Goal: Task Accomplishment & Management: Manage account settings

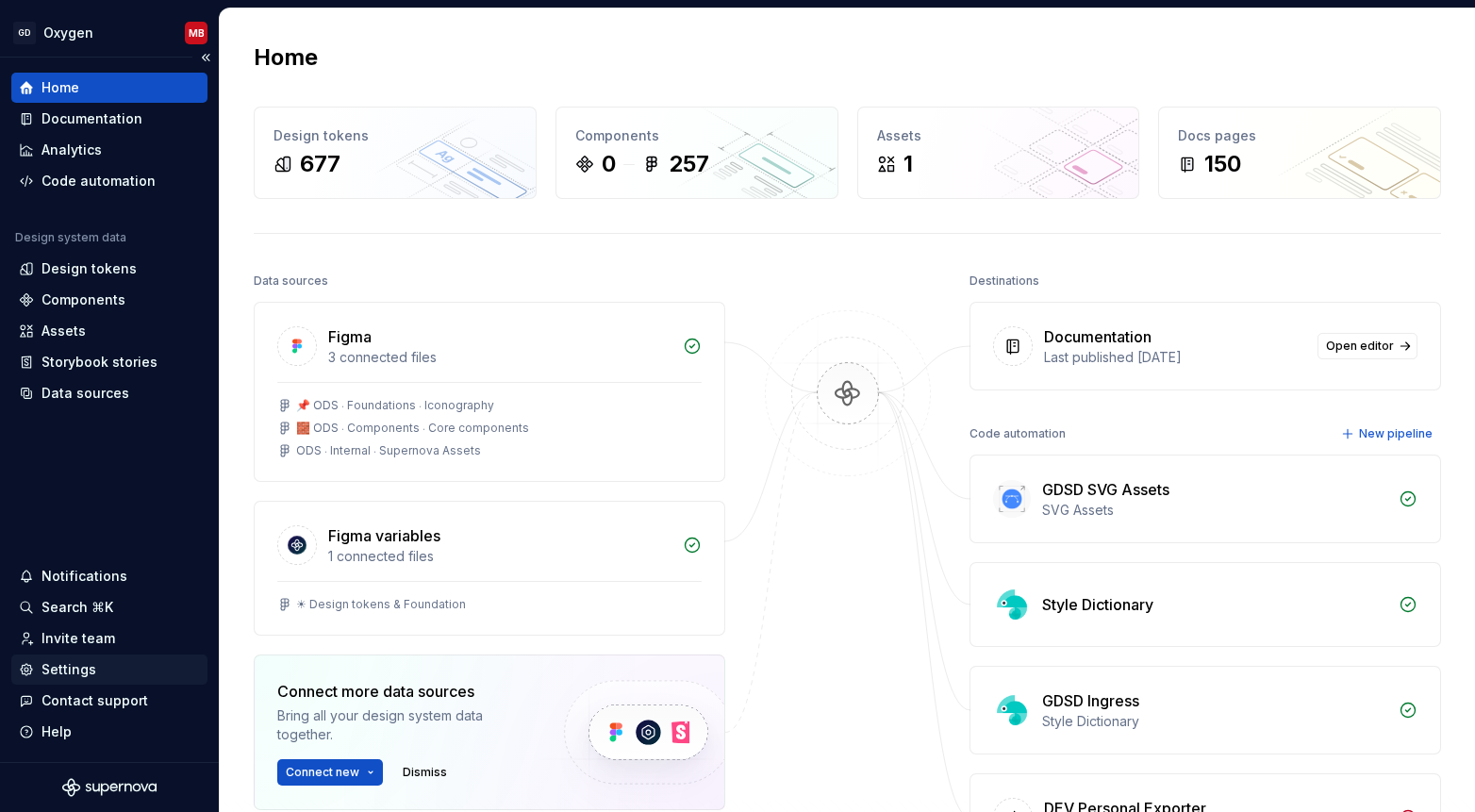
click at [63, 660] on div "Settings" at bounding box center [68, 670] width 55 height 19
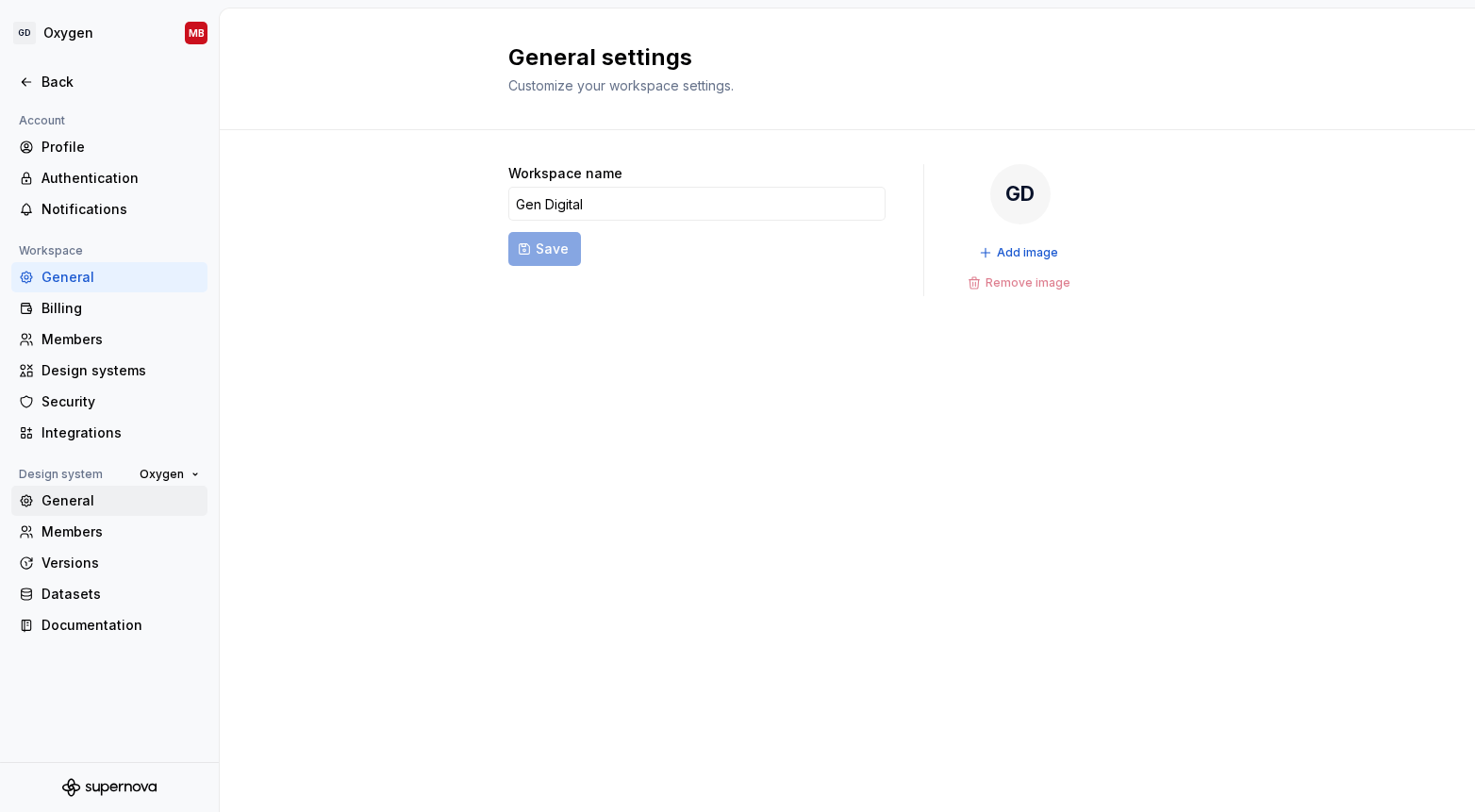
click at [76, 504] on div "General" at bounding box center [120, 501] width 159 height 19
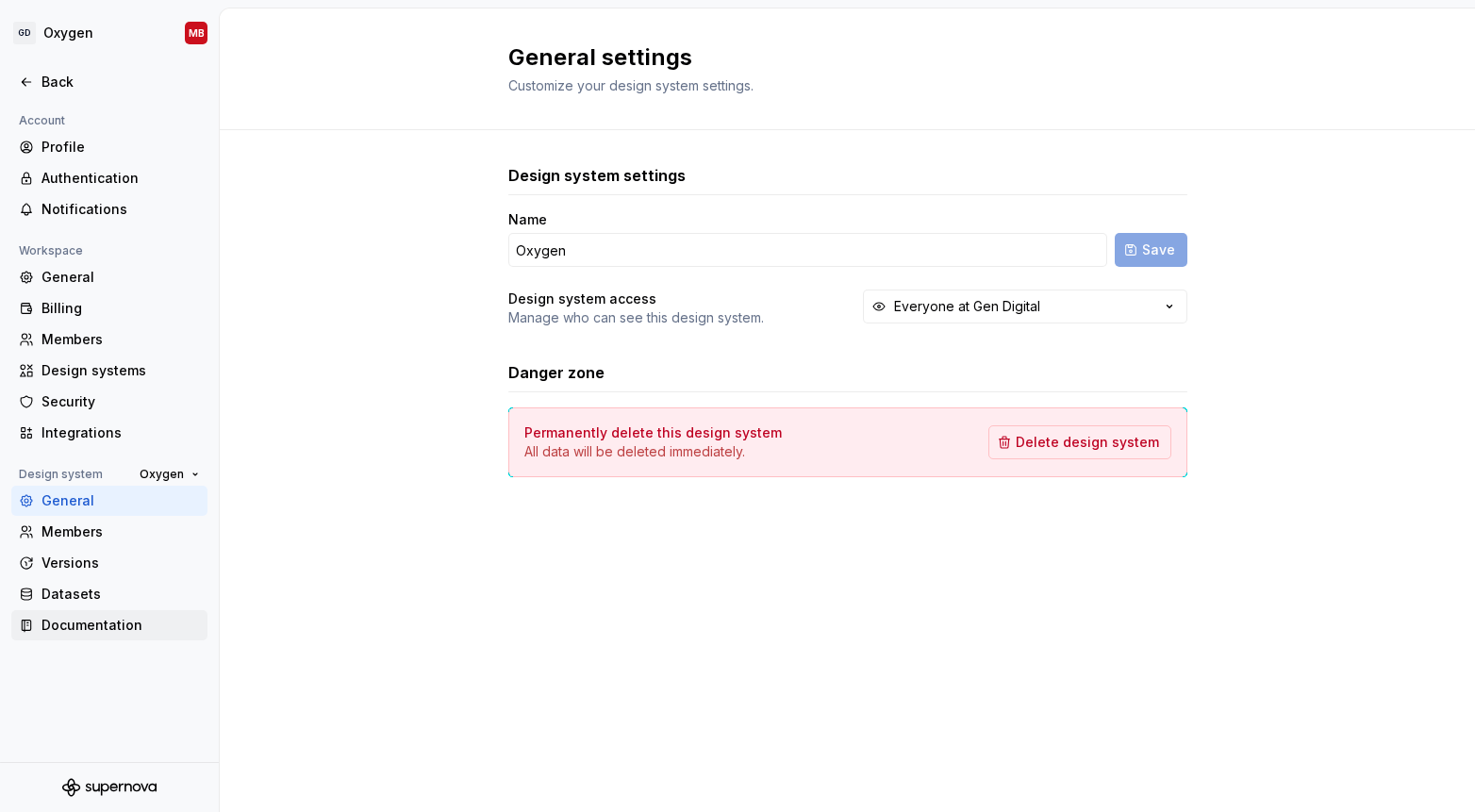
click at [79, 616] on div "Documentation" at bounding box center [120, 626] width 159 height 19
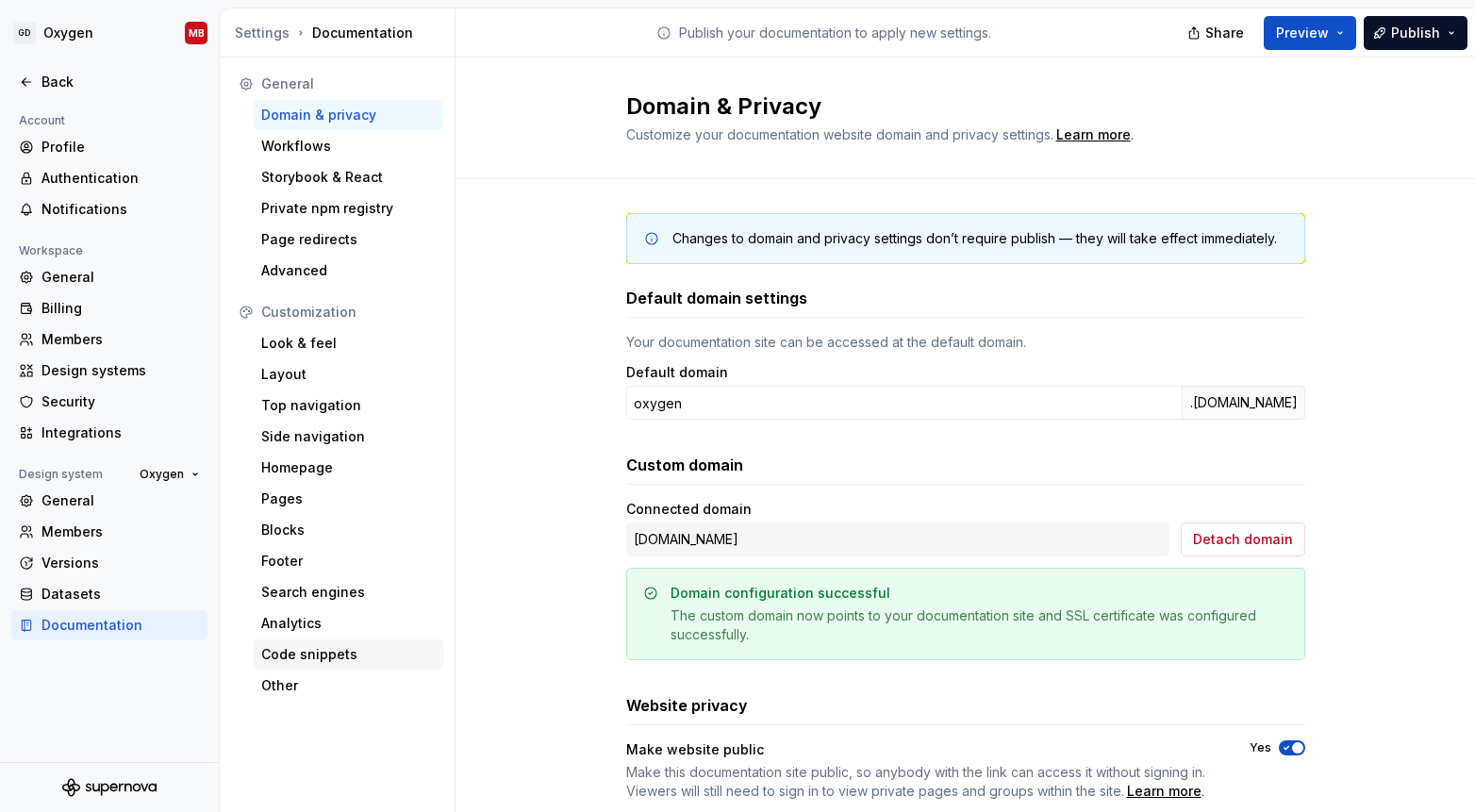
click at [332, 652] on div "Code snippets" at bounding box center [349, 654] width 175 height 19
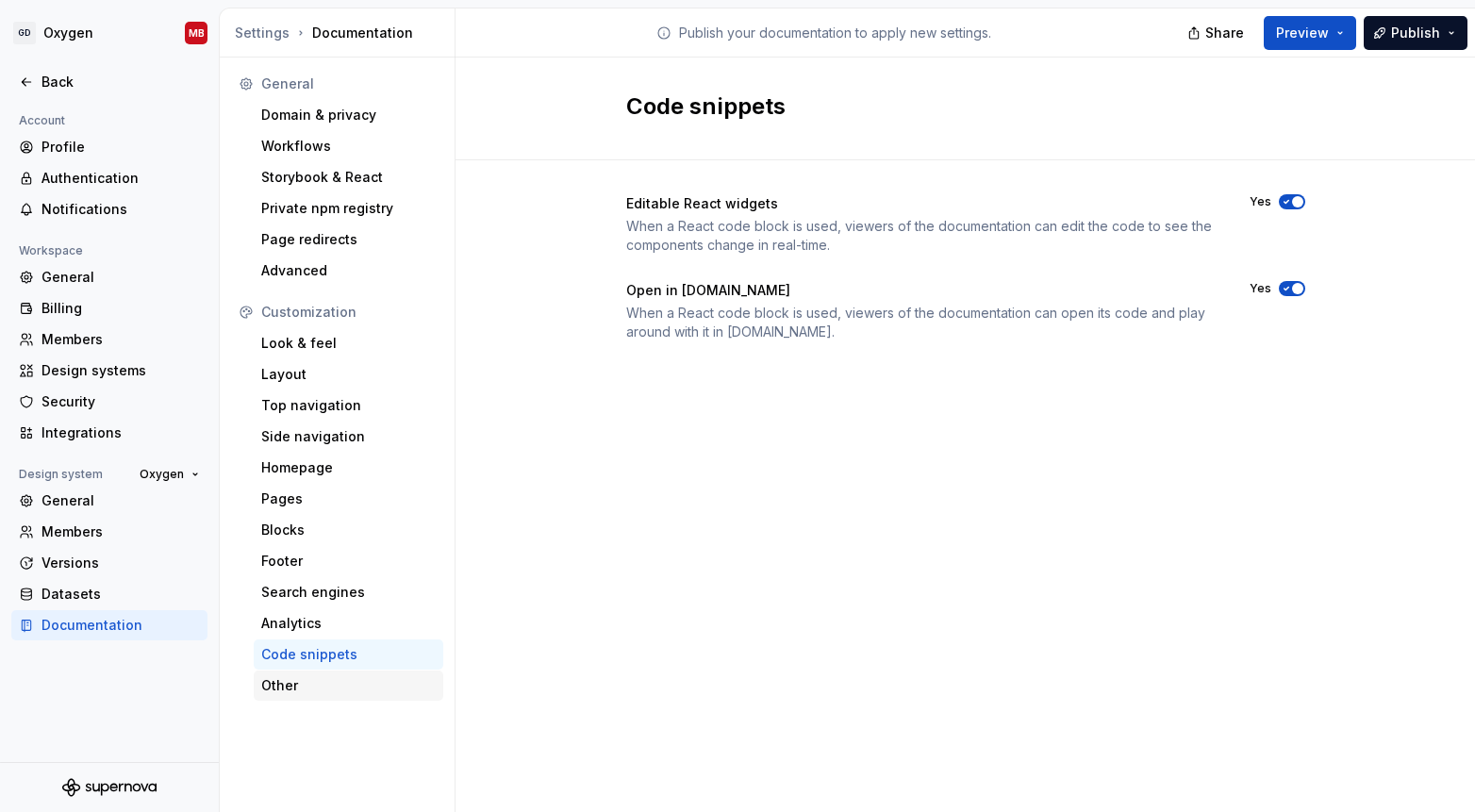
click at [285, 694] on div "Other" at bounding box center [349, 686] width 175 height 19
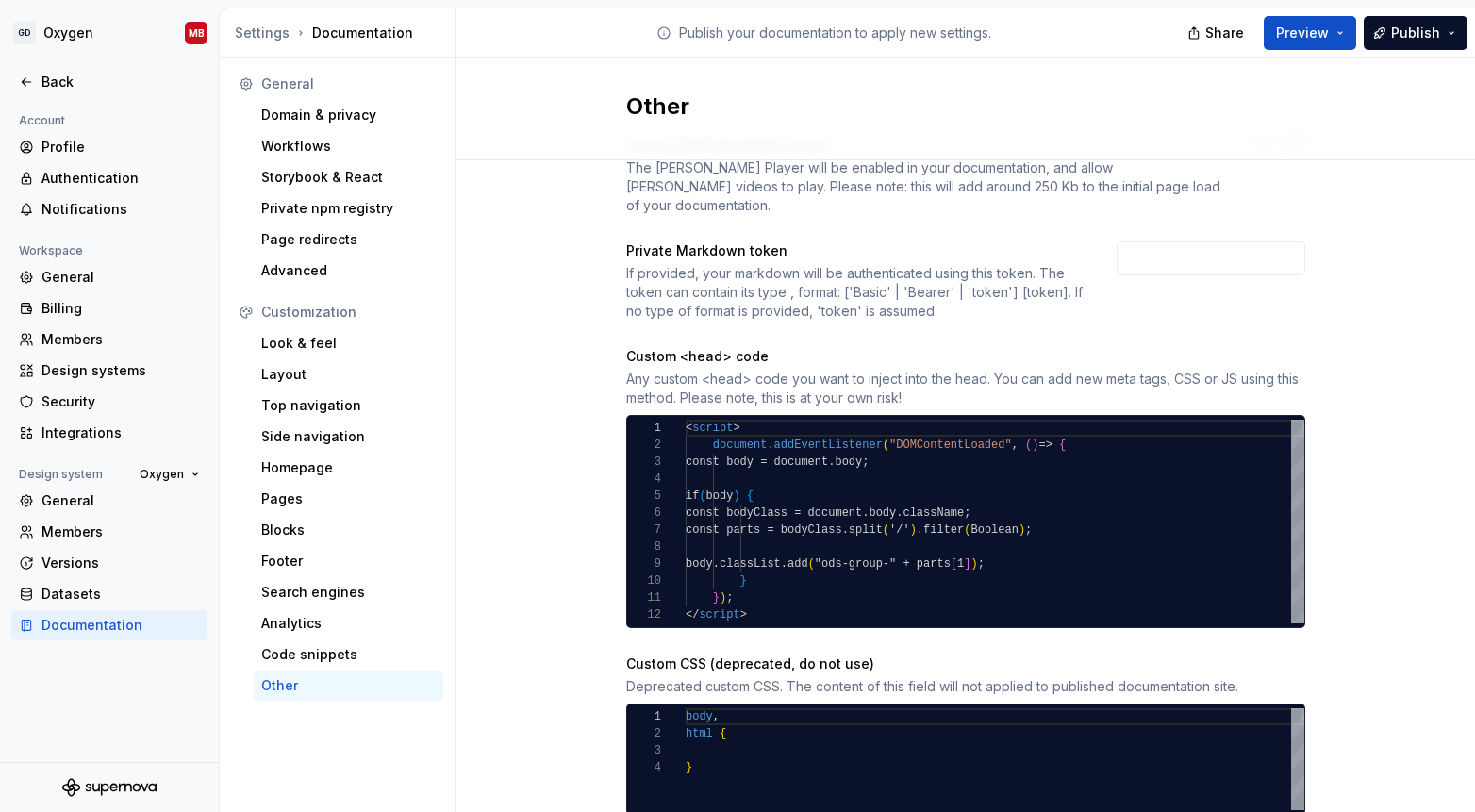
scroll to position [106, 0]
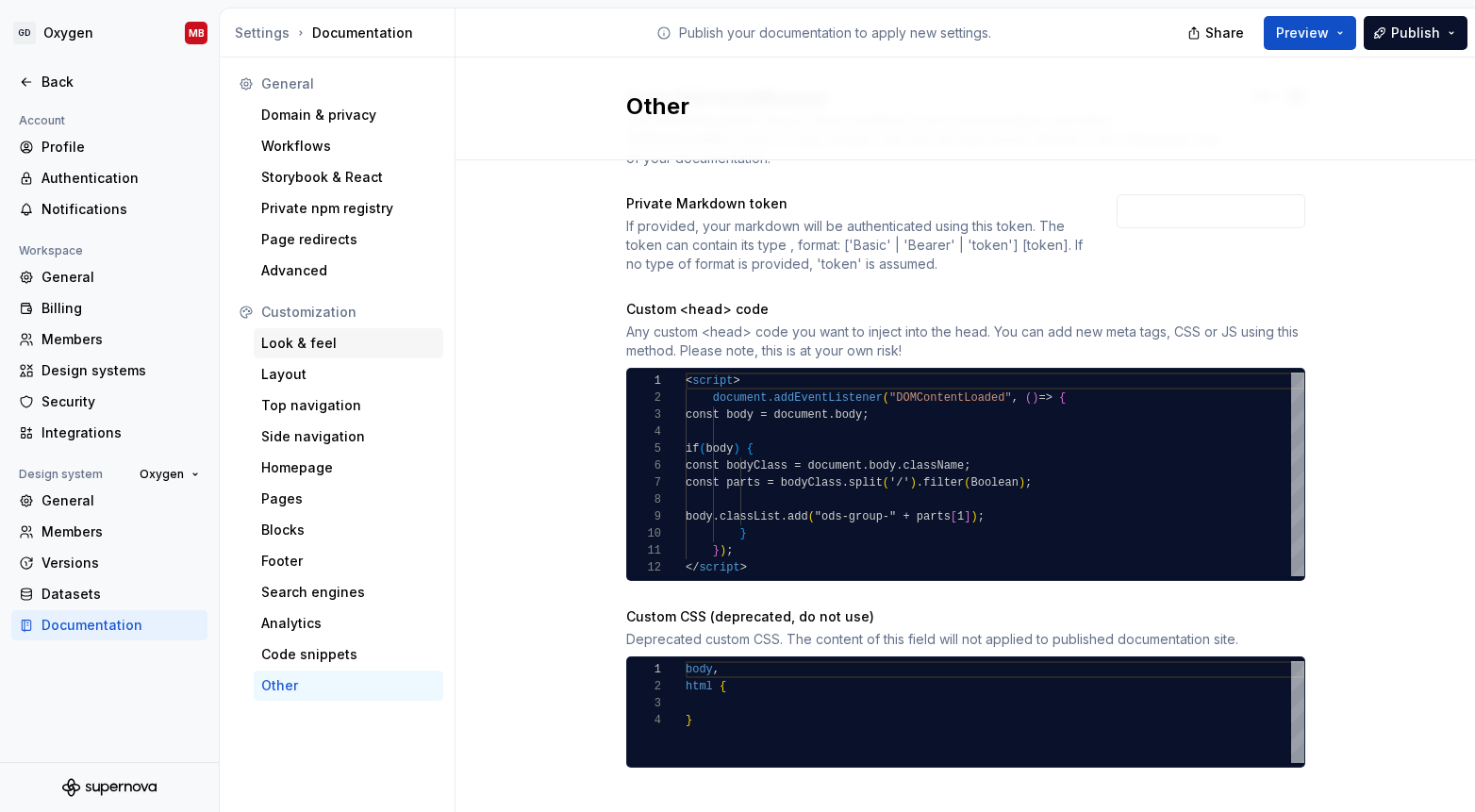
click at [303, 350] on div "Look & feel" at bounding box center [349, 343] width 175 height 19
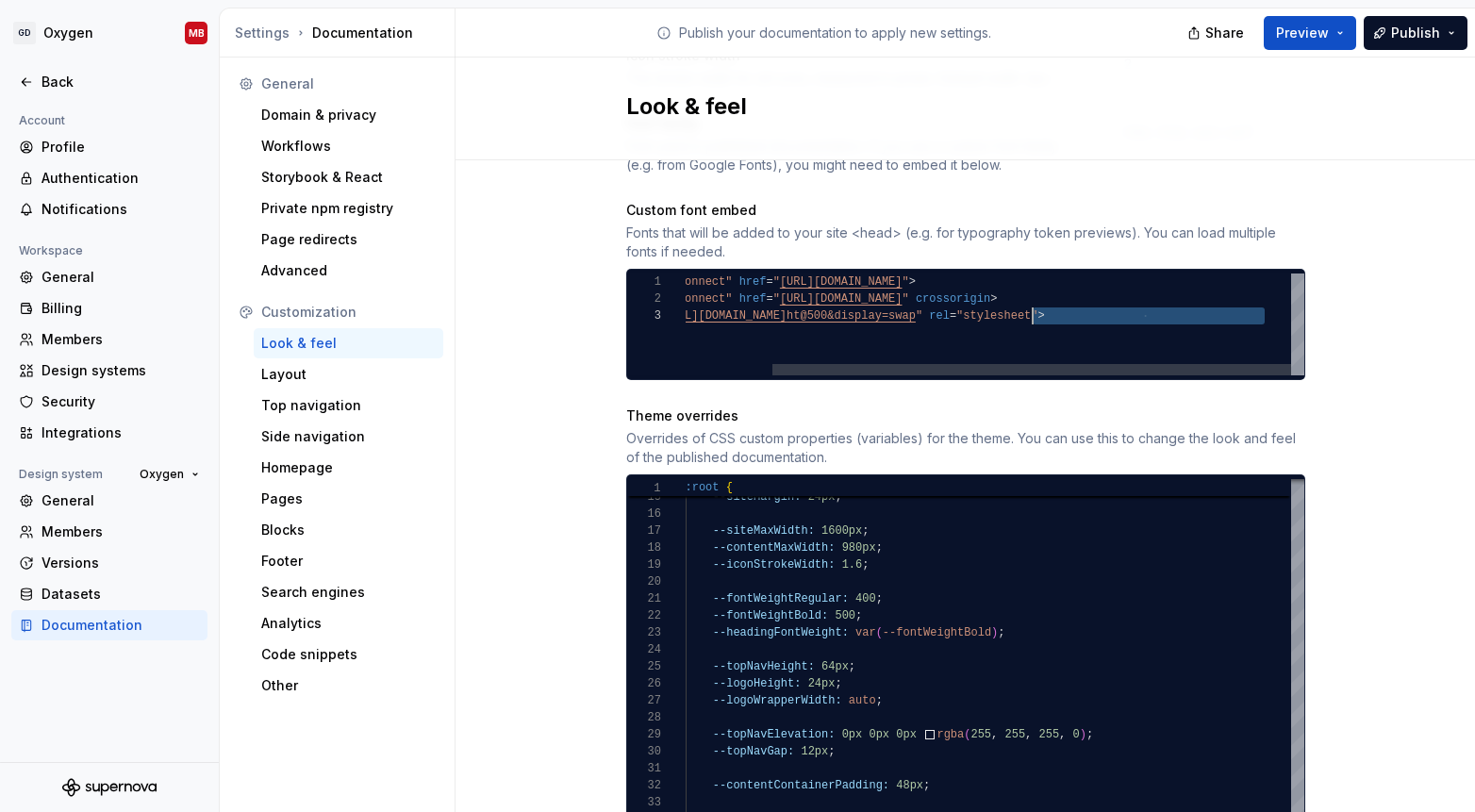
scroll to position [34, 0]
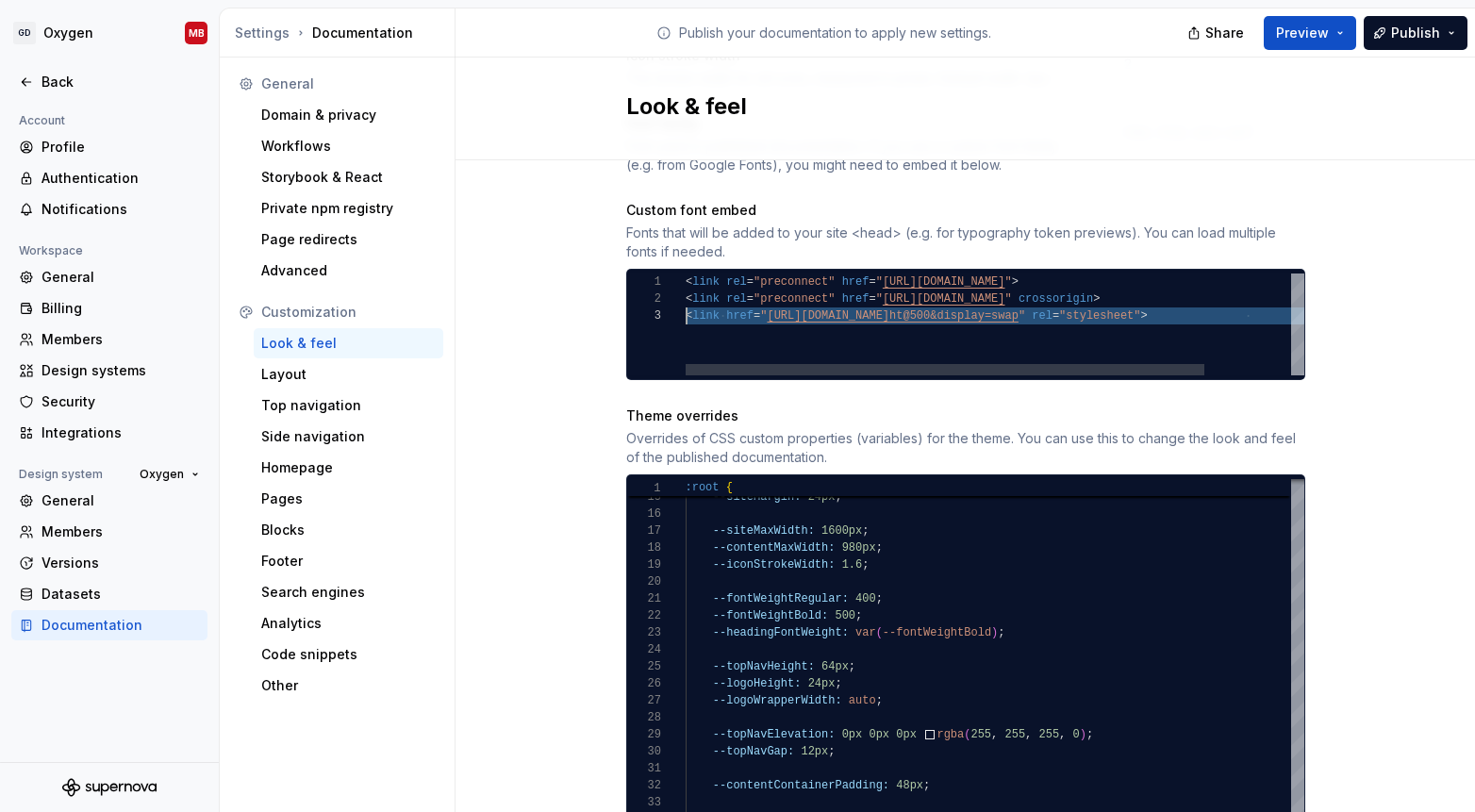
drag, startPoint x: 1266, startPoint y: 300, endPoint x: 584, endPoint y: 296, distance: 682.0
click at [686, 296] on div "< link rel = "preconnect" href = " [URL][DOMAIN_NAME] " > < link rel = "preconn…" at bounding box center [1046, 325] width 722 height 102
type textarea "**********"
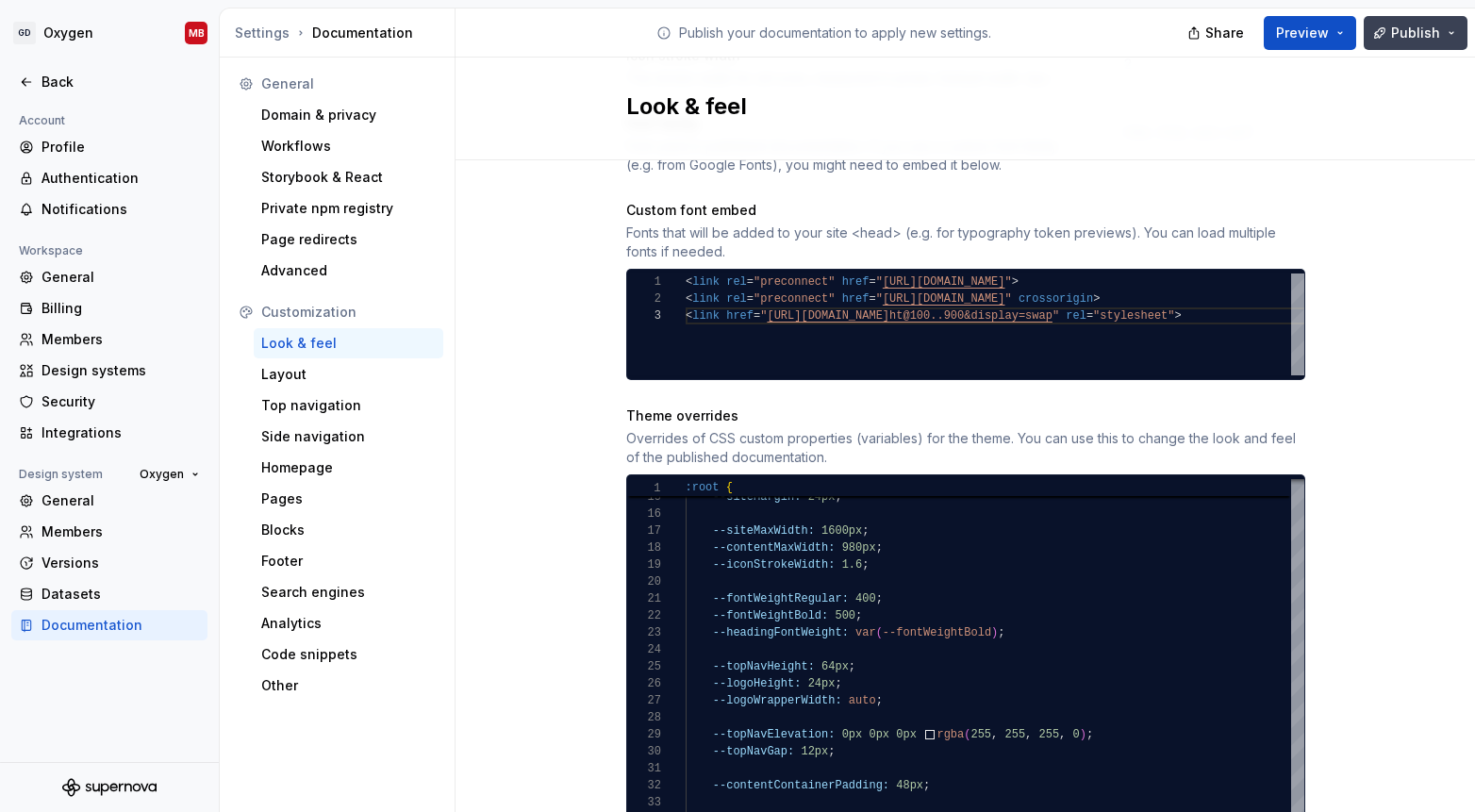
click at [1411, 38] on span "Publish" at bounding box center [1415, 34] width 49 height 19
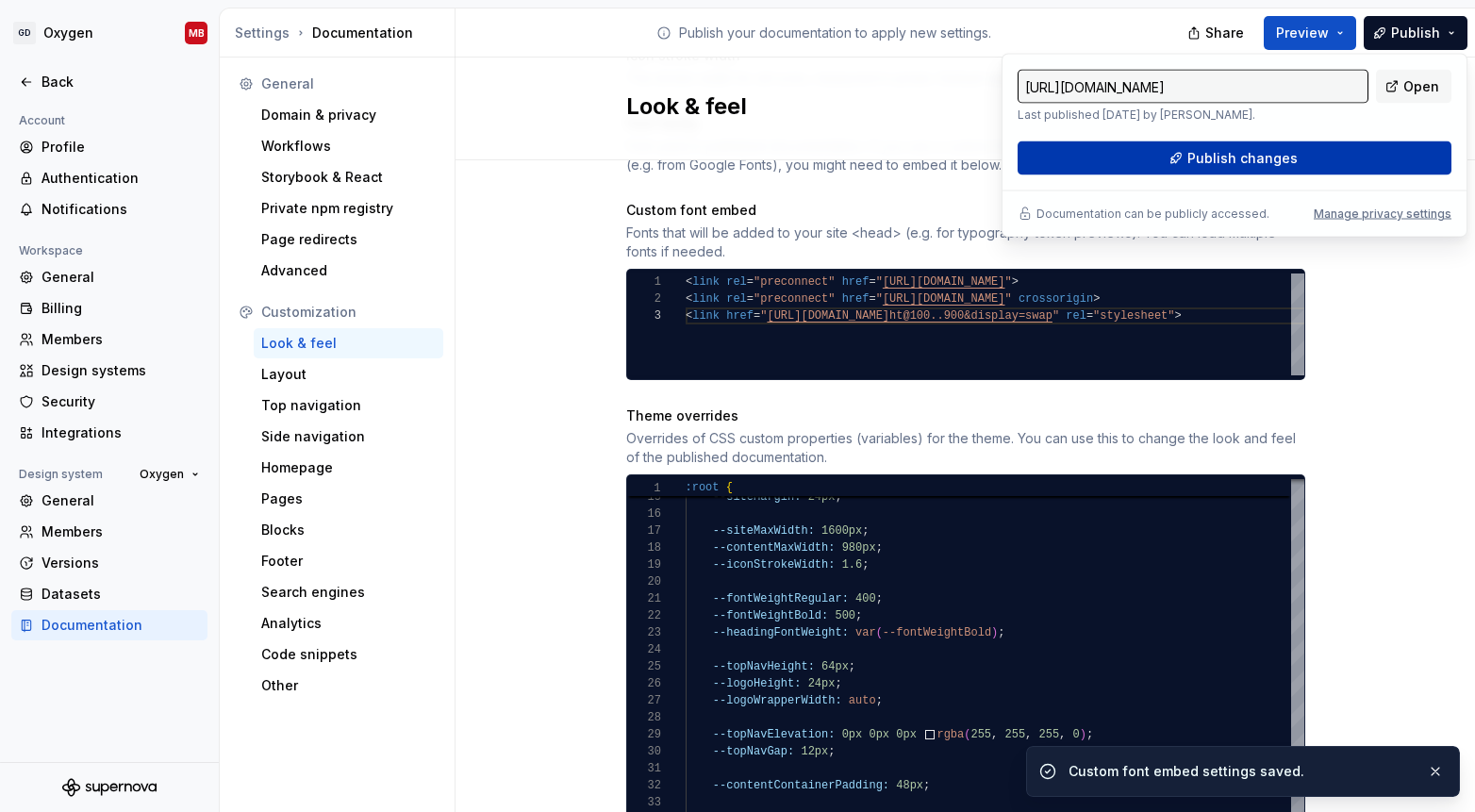
click at [1209, 160] on span "Publish changes" at bounding box center [1242, 159] width 111 height 19
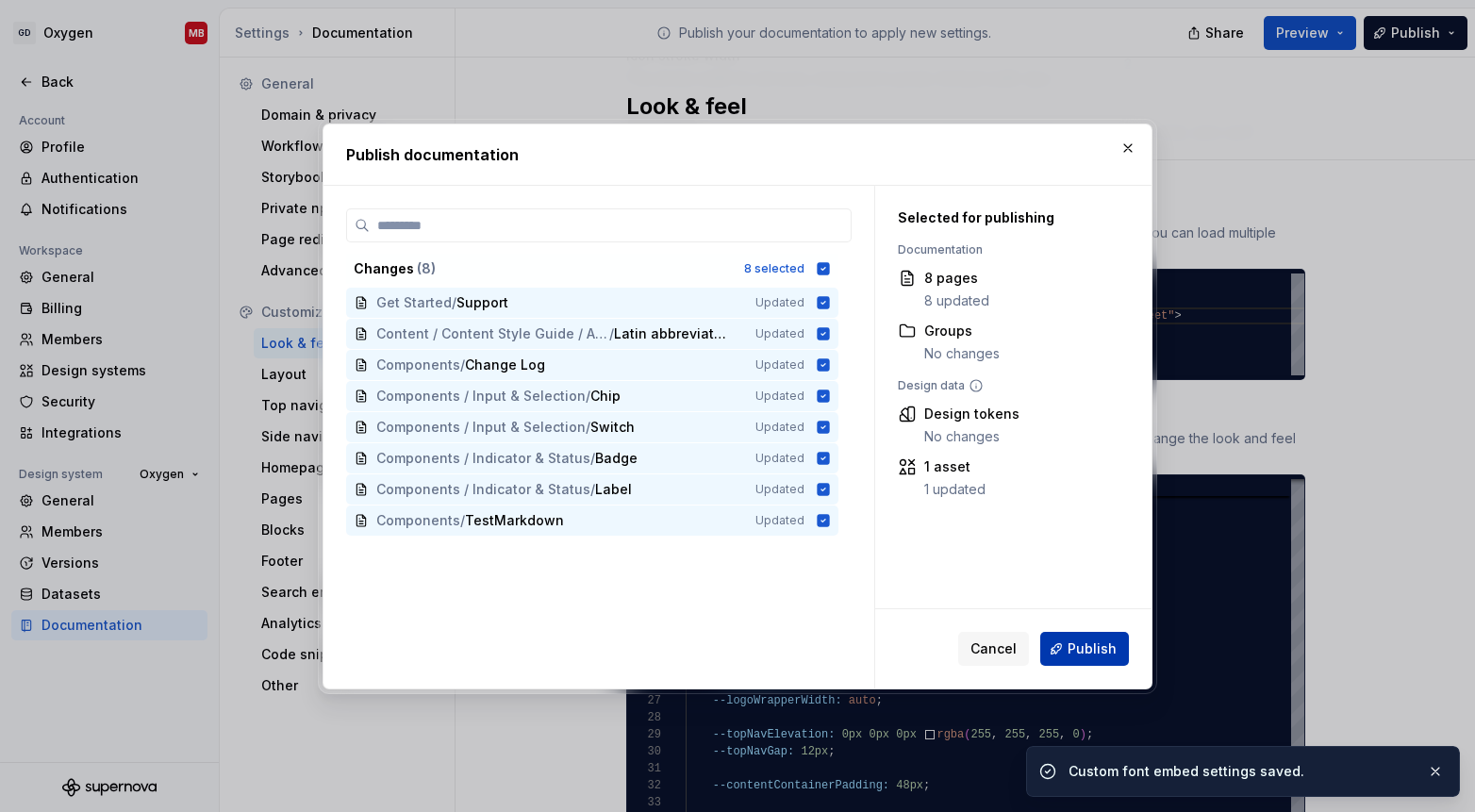
click at [1099, 645] on span "Publish" at bounding box center [1092, 649] width 49 height 19
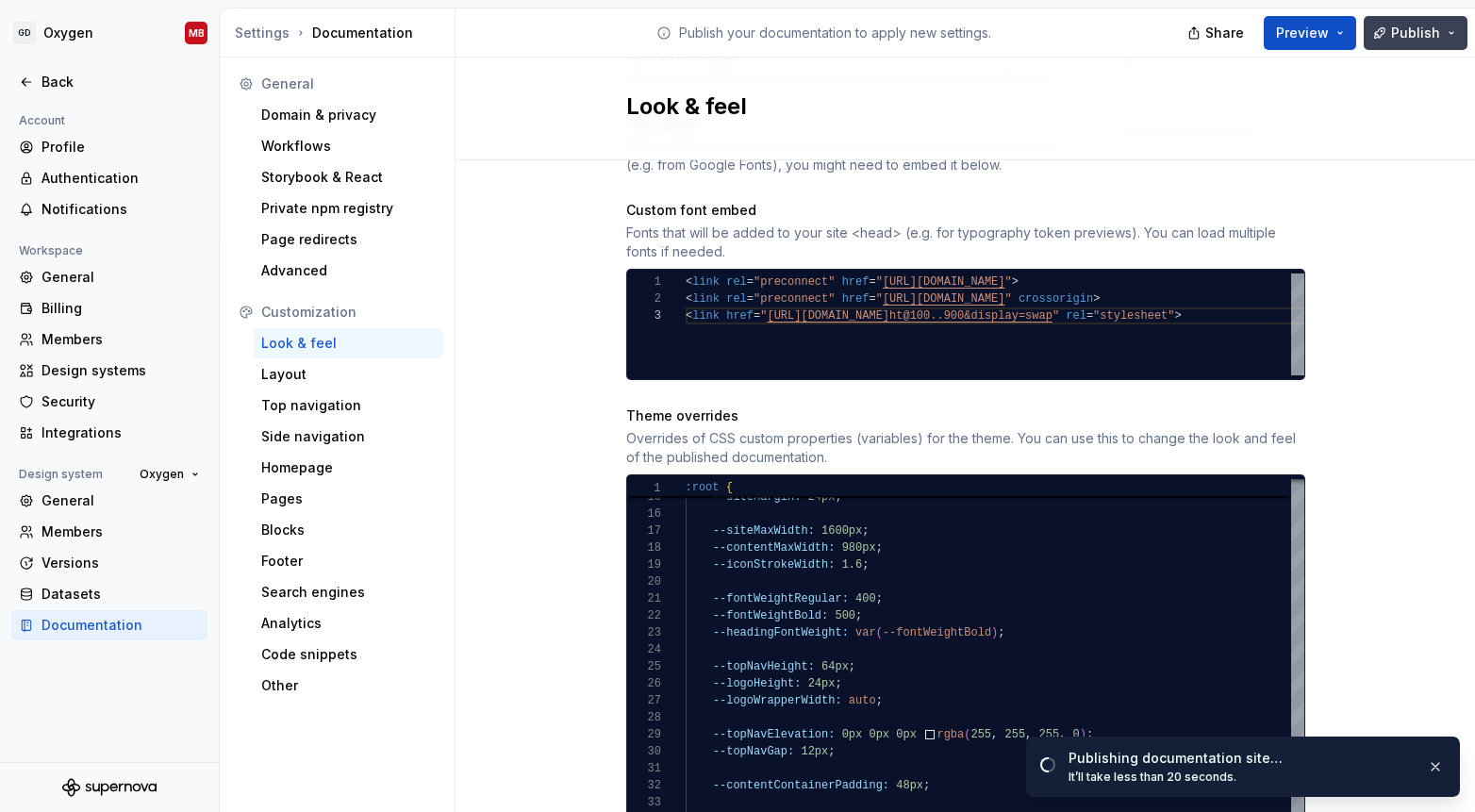
click at [1412, 40] on span "Publish" at bounding box center [1415, 34] width 49 height 19
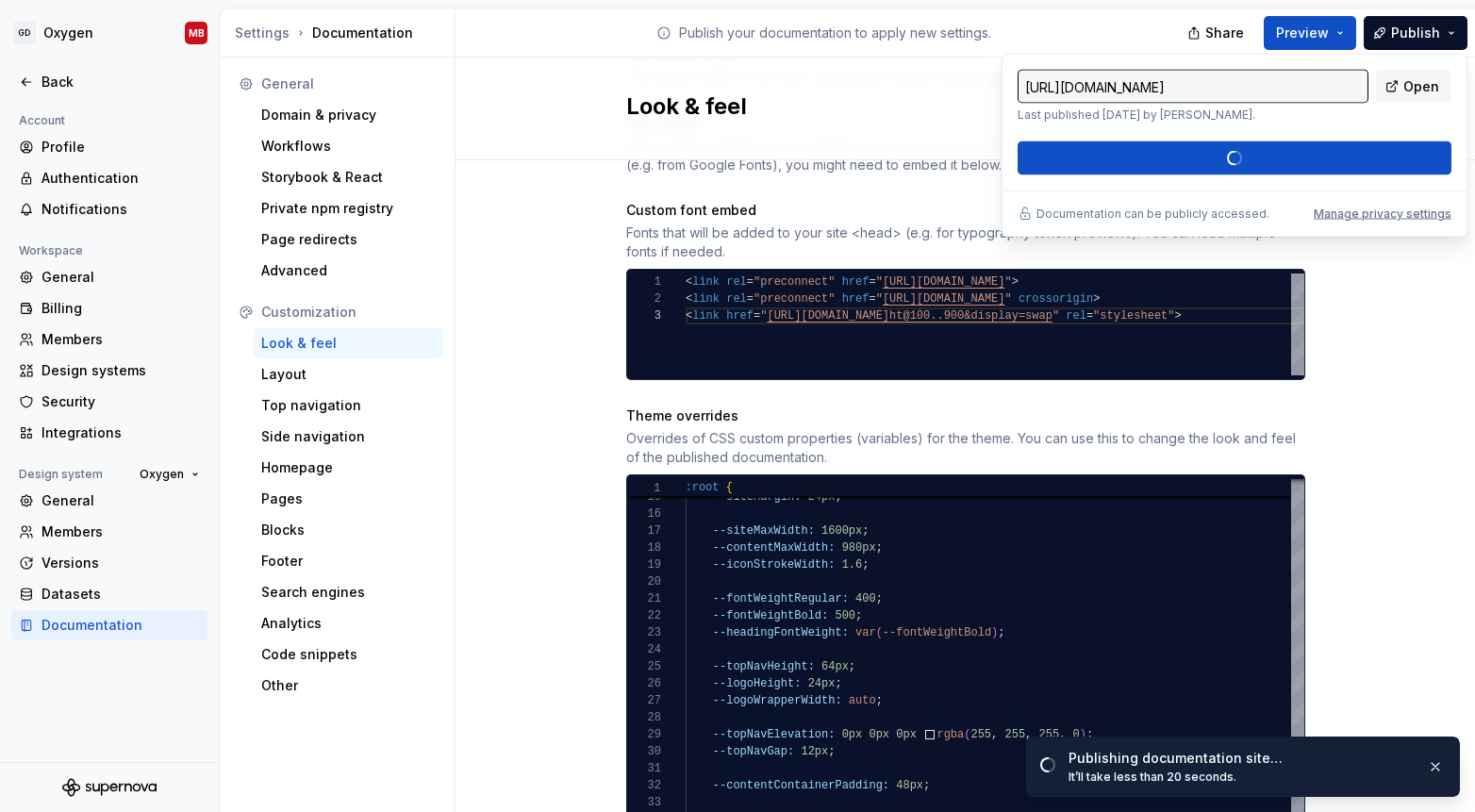
click at [1317, 92] on input "[URL][DOMAIN_NAME]" at bounding box center [1192, 86] width 351 height 34
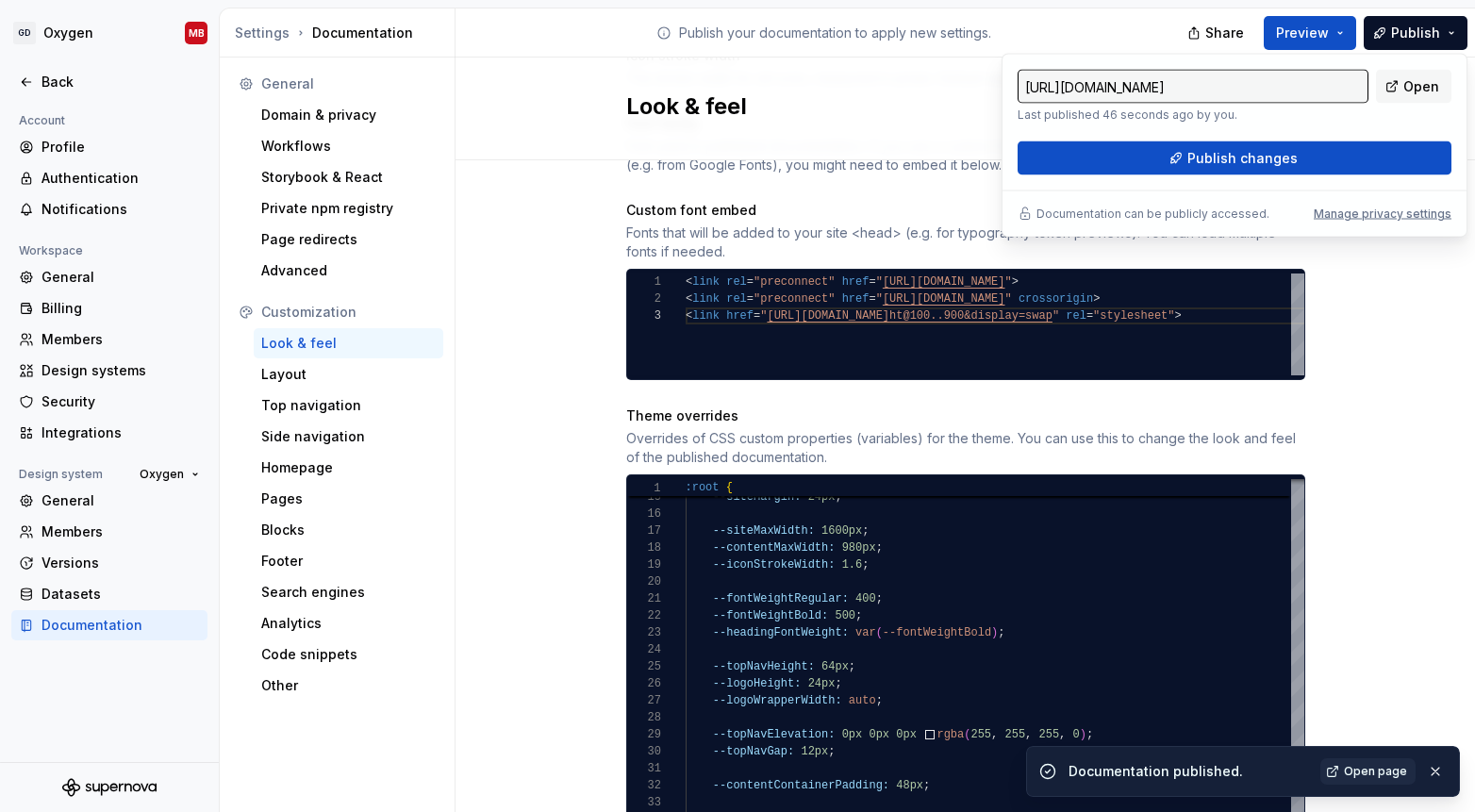
click at [1356, 391] on div "Site logo A company logo that will be displayed on all pages on your documentat…" at bounding box center [965, 702] width 1020 height 2596
